Goal: Check status: Check status

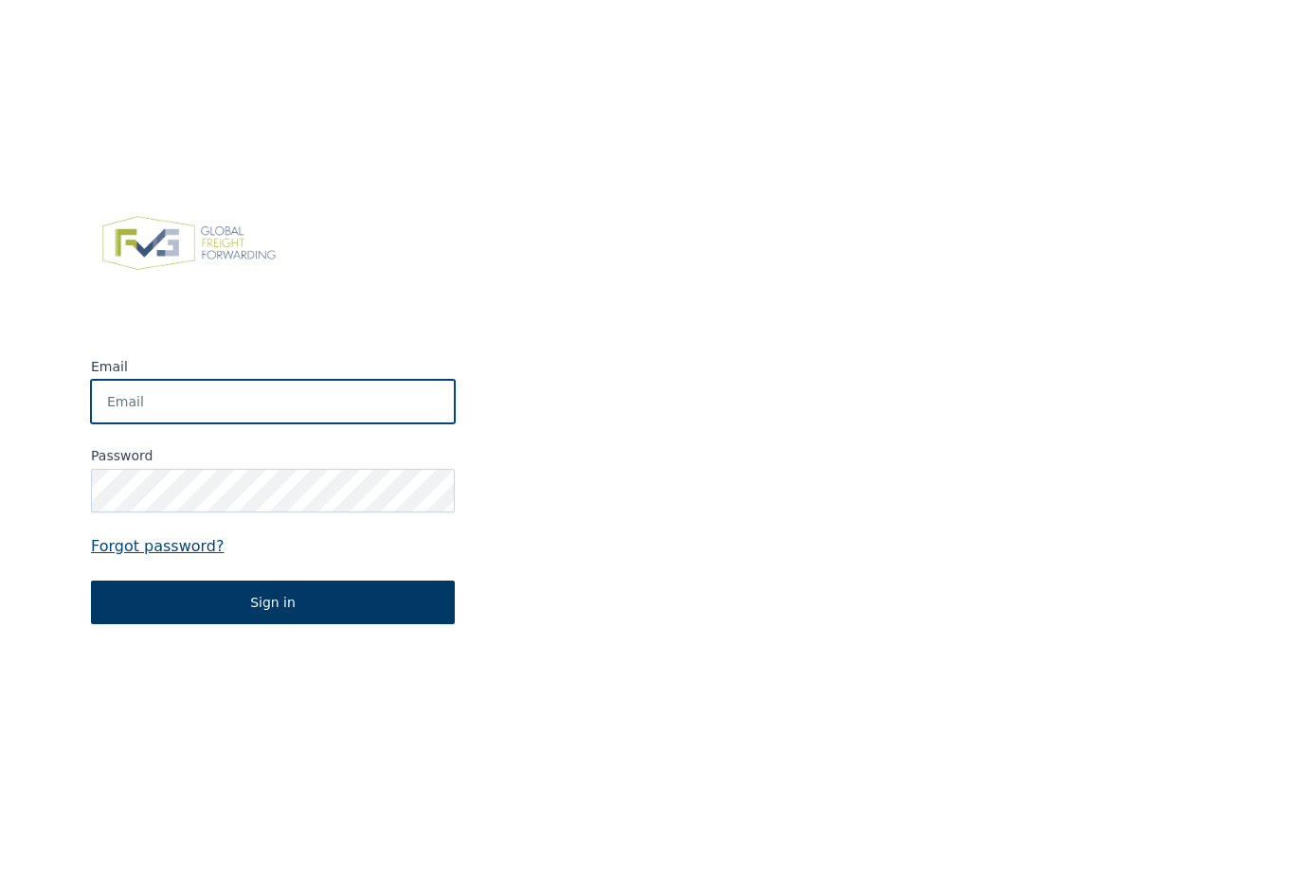
type input "filip.vaneecke@acd.eu"
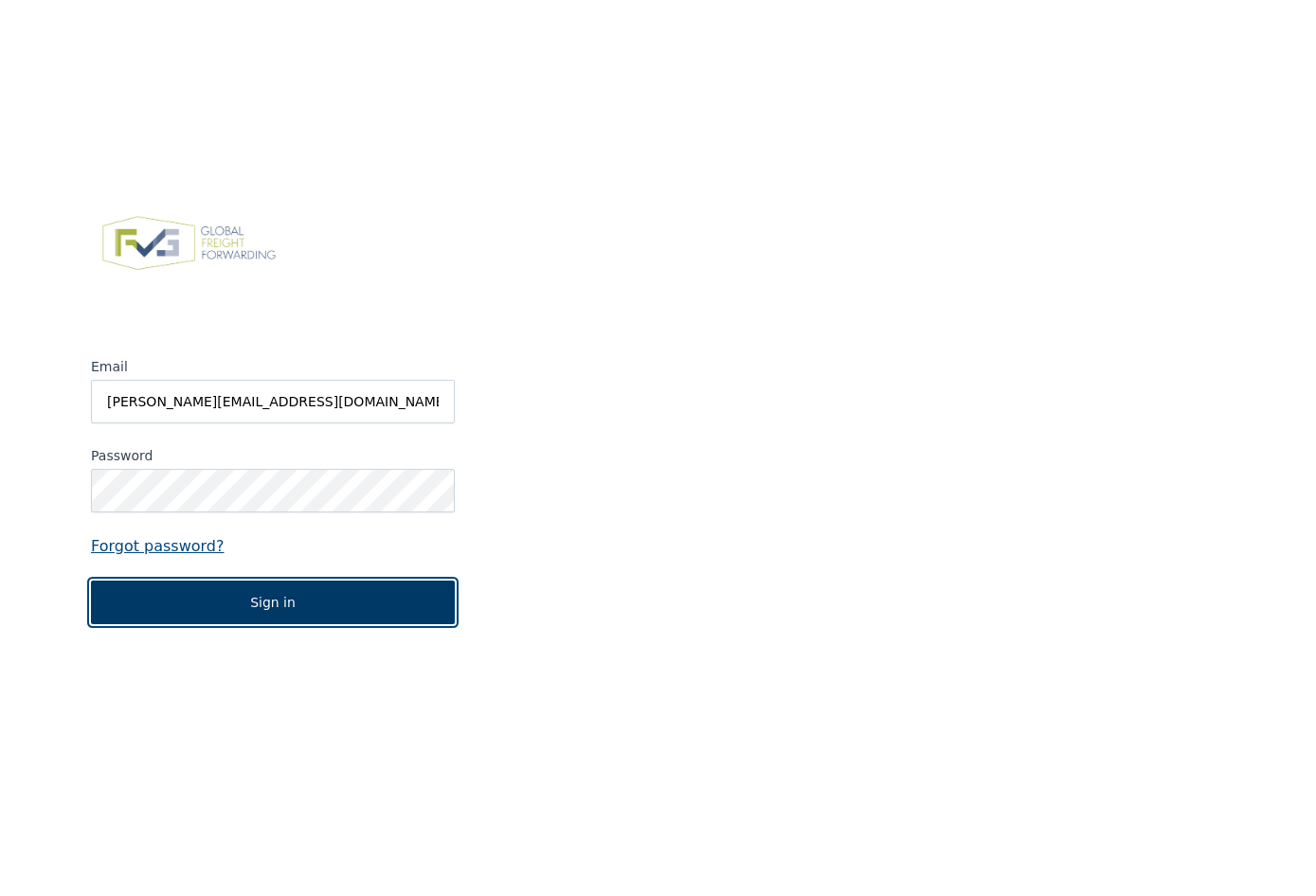
click at [247, 608] on button "Sign in" at bounding box center [273, 603] width 364 height 44
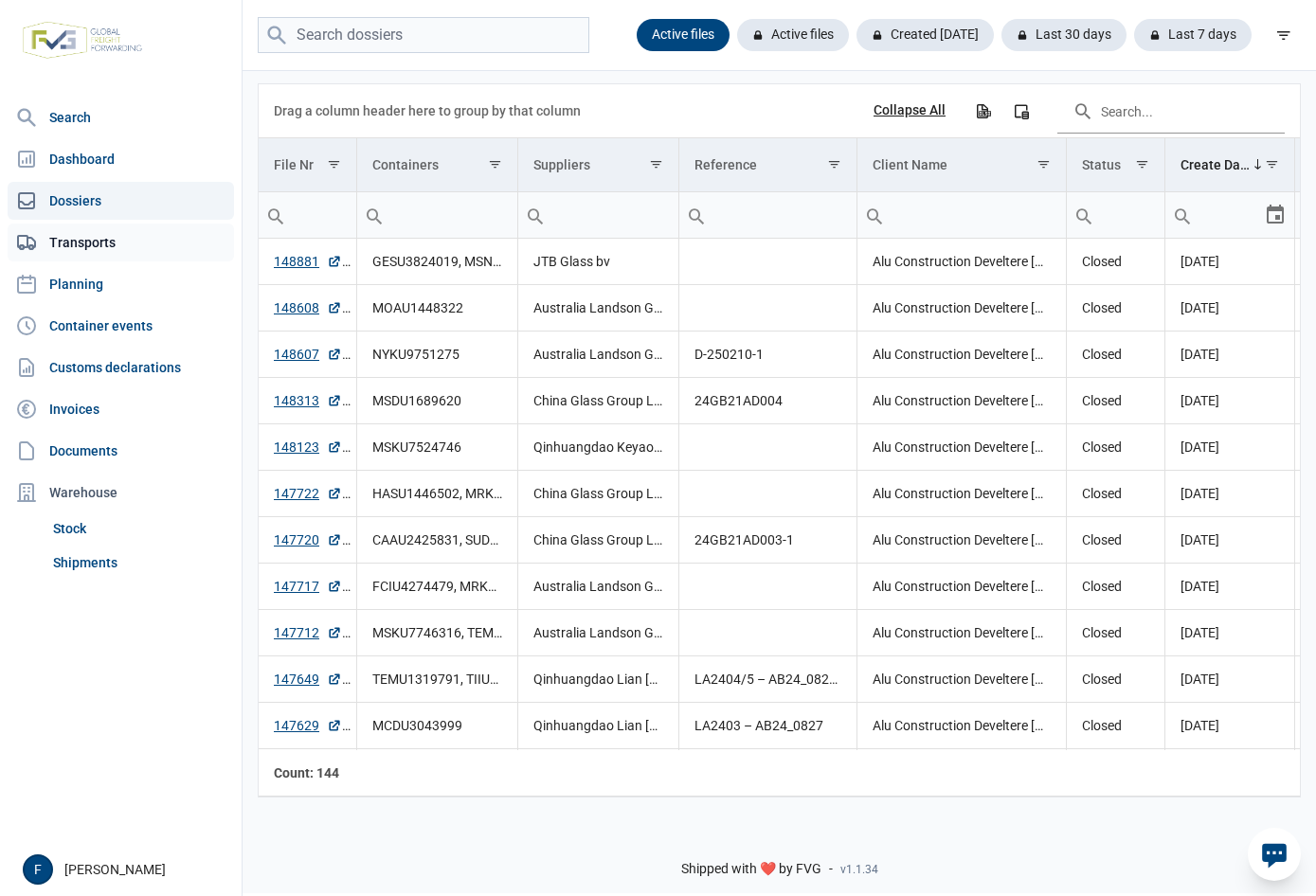
click at [80, 243] on link "Transports" at bounding box center [121, 243] width 227 height 38
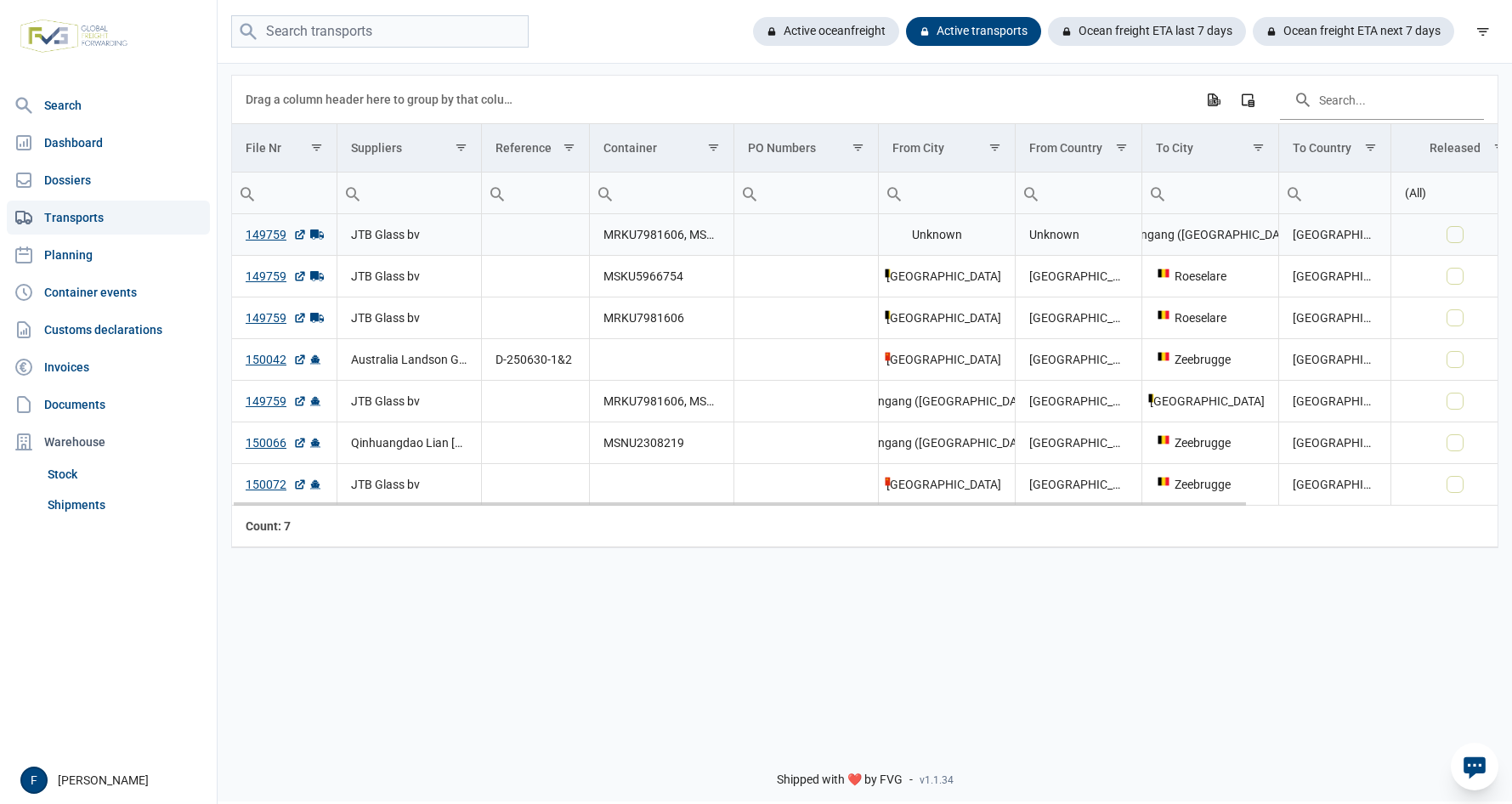
click at [261, 235] on link "149759" at bounding box center [277, 235] width 62 height 17
